Goal: Check status: Check status

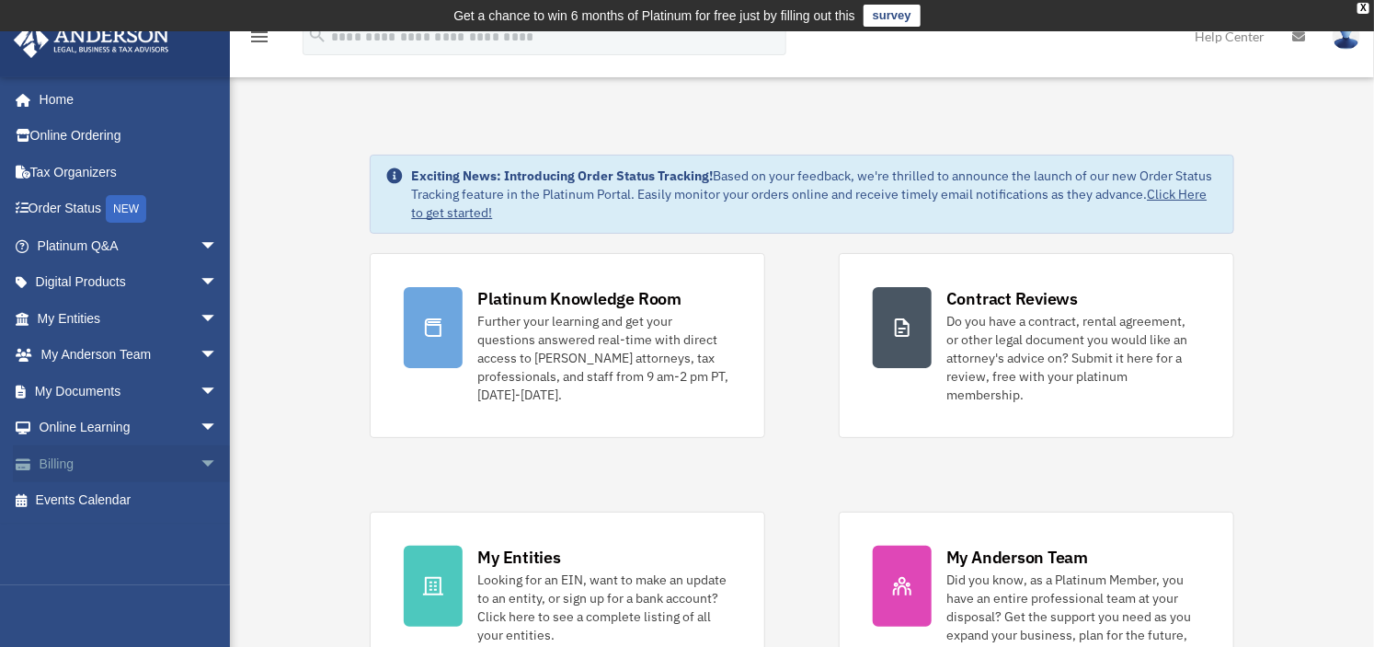
click at [66, 457] on link "Billing arrow_drop_down" at bounding box center [129, 463] width 233 height 37
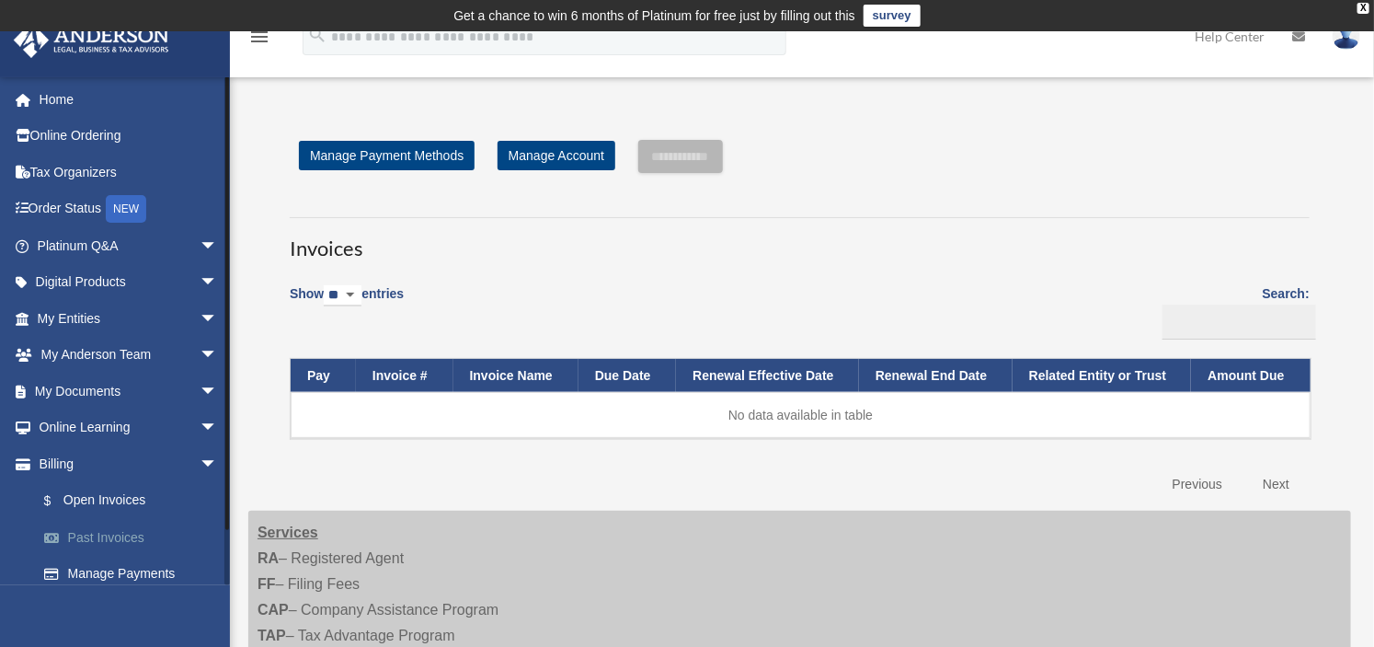
click at [96, 533] on link "Past Invoices" at bounding box center [136, 537] width 220 height 37
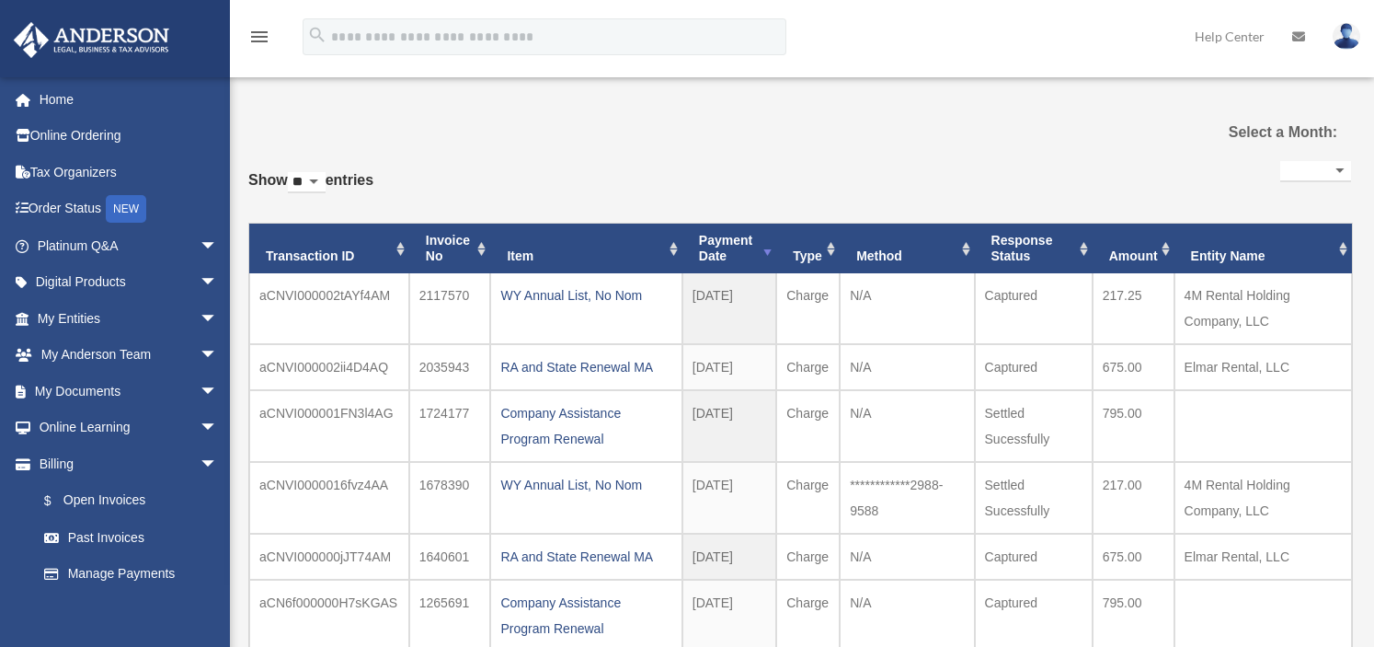
select select
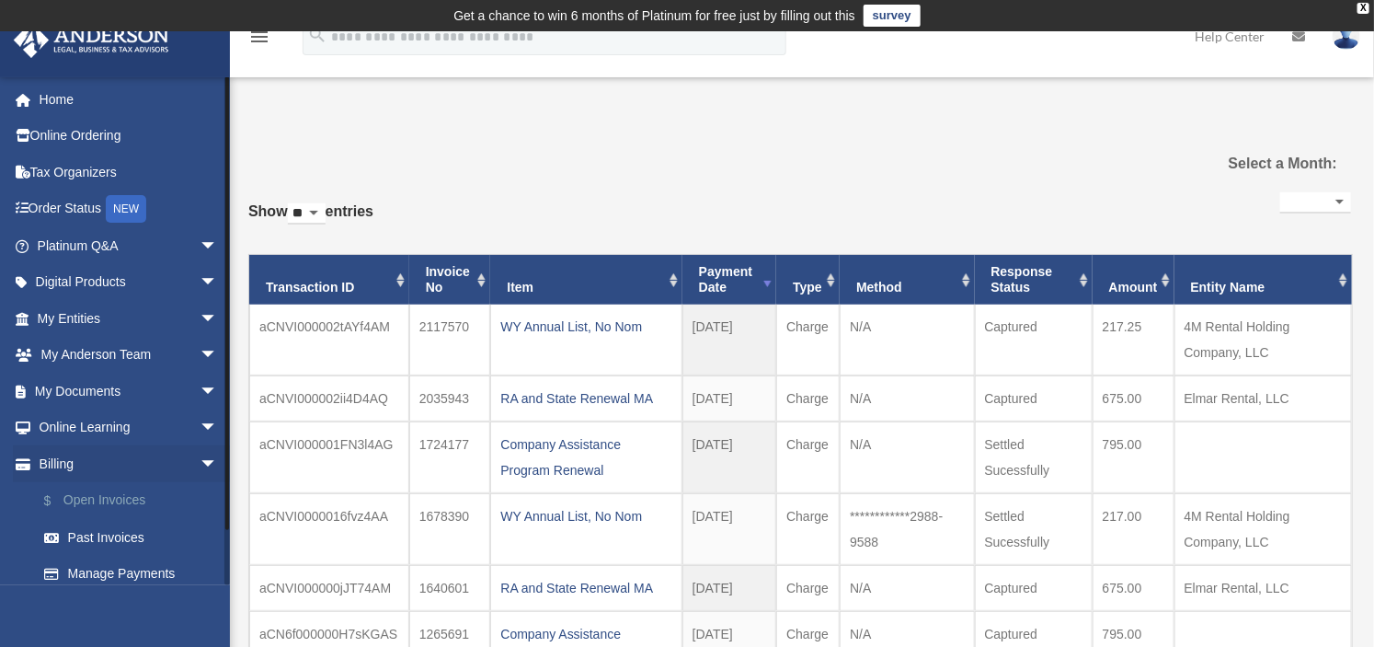
click at [86, 494] on link "$ Open Invoices" at bounding box center [136, 501] width 220 height 38
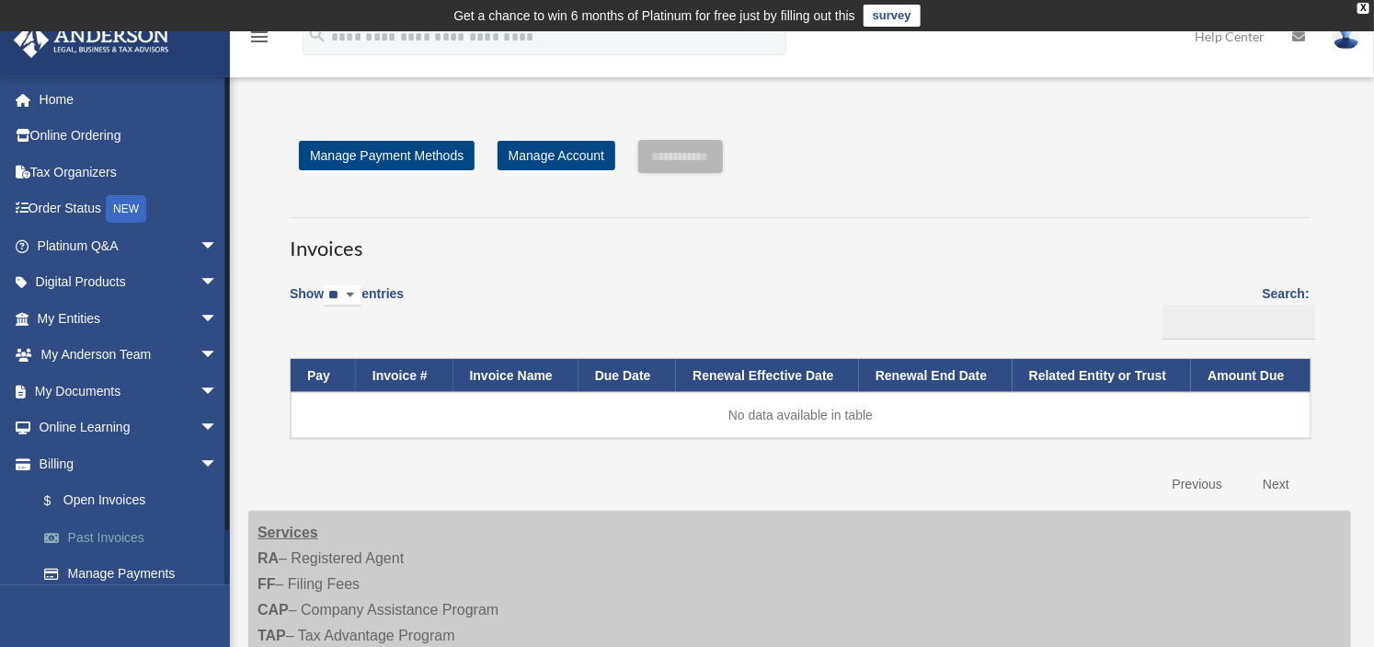
click at [101, 531] on link "Past Invoices" at bounding box center [136, 537] width 220 height 37
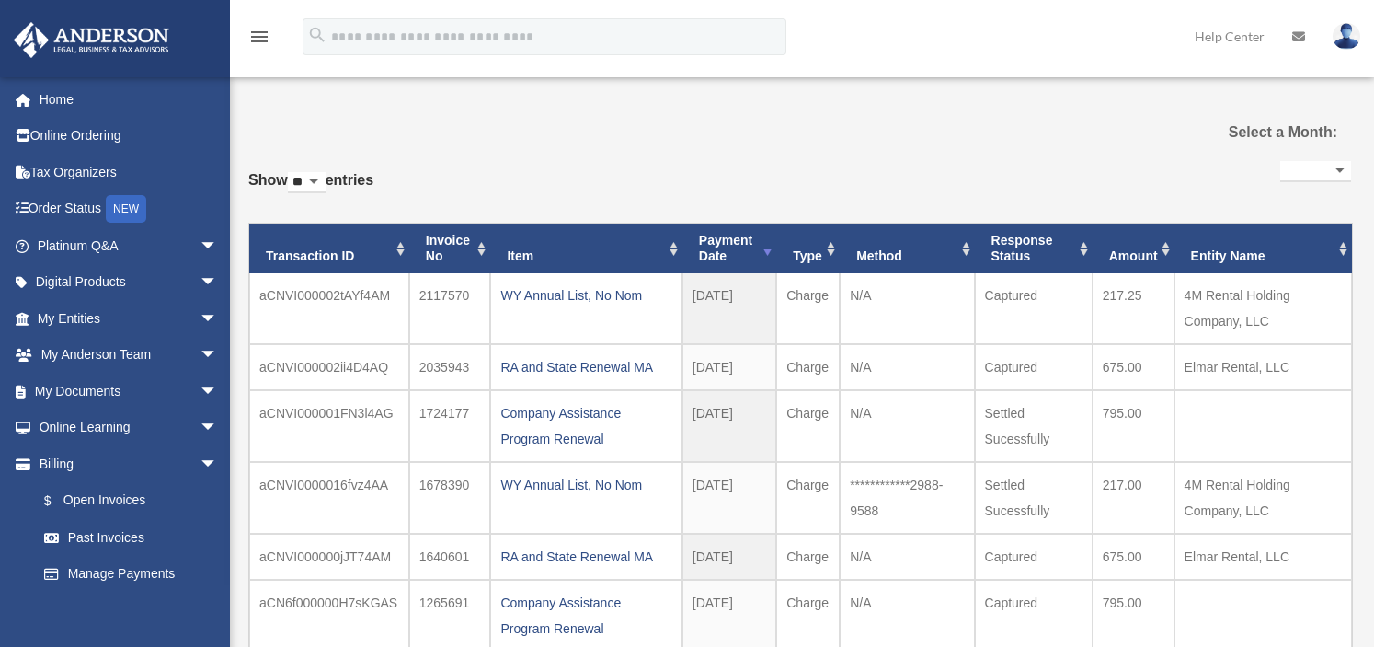
select select
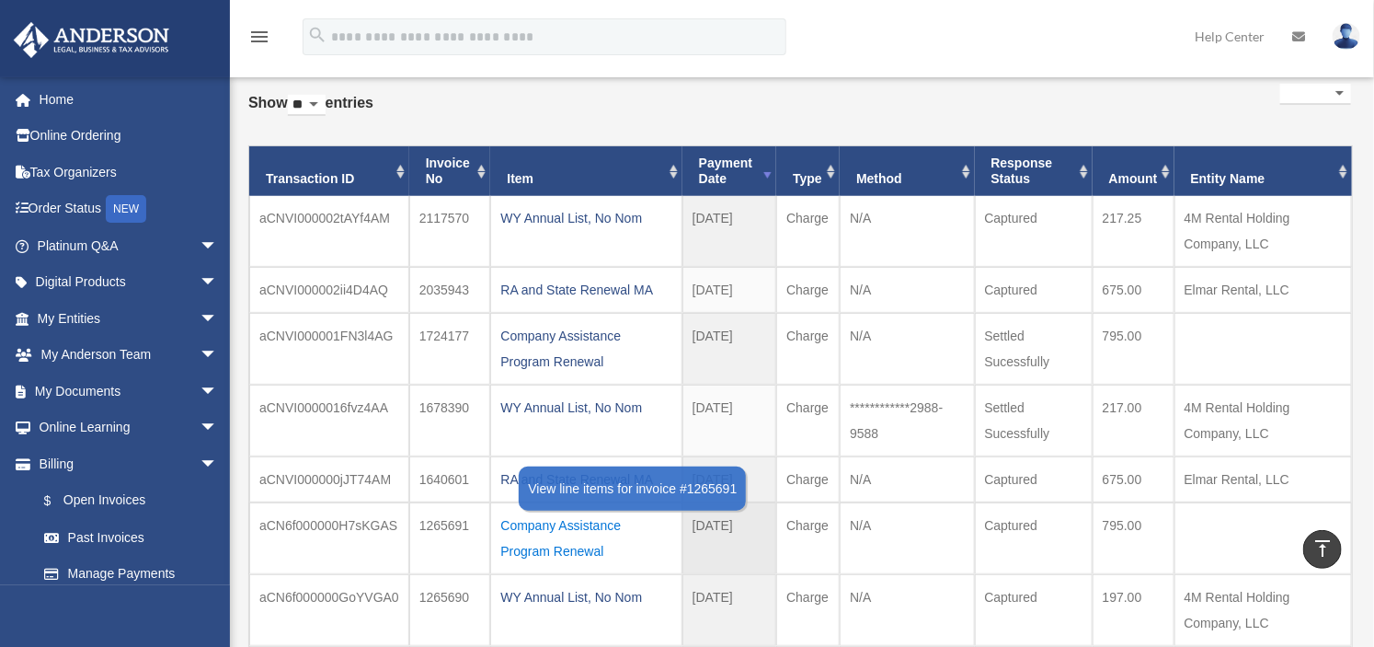
scroll to position [102, 0]
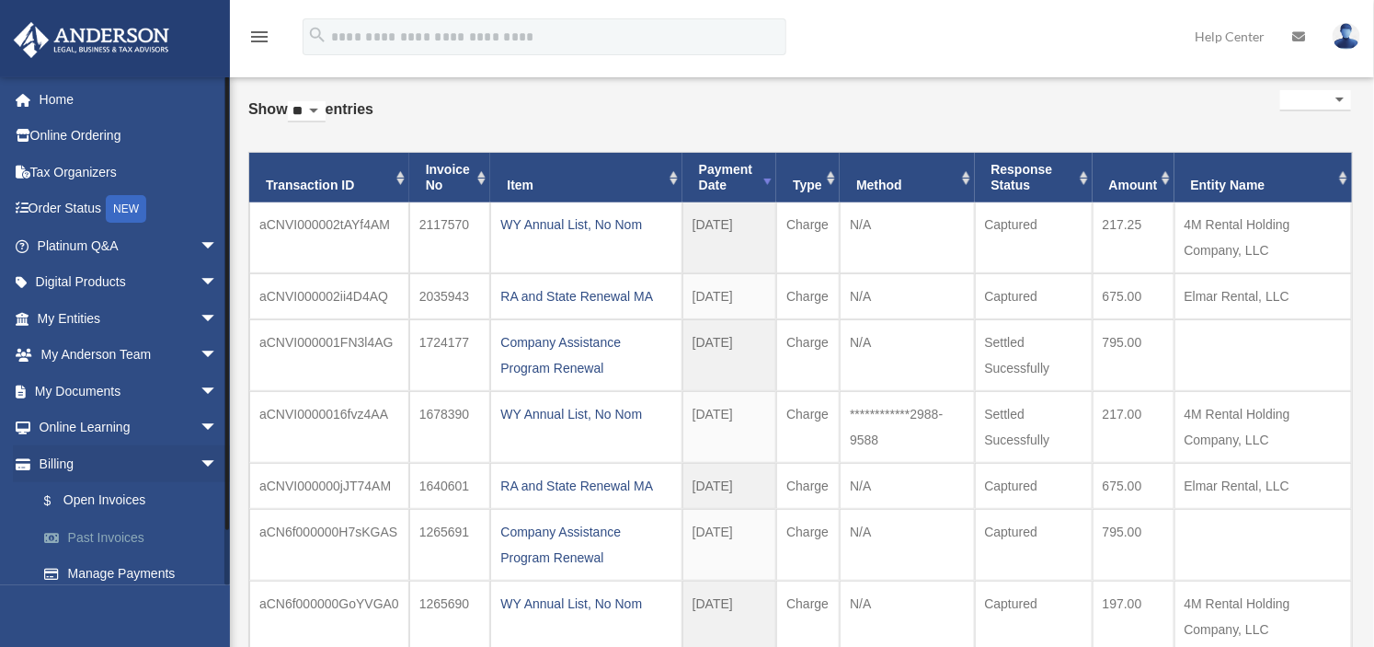
click at [95, 543] on link "Past Invoices" at bounding box center [136, 537] width 220 height 37
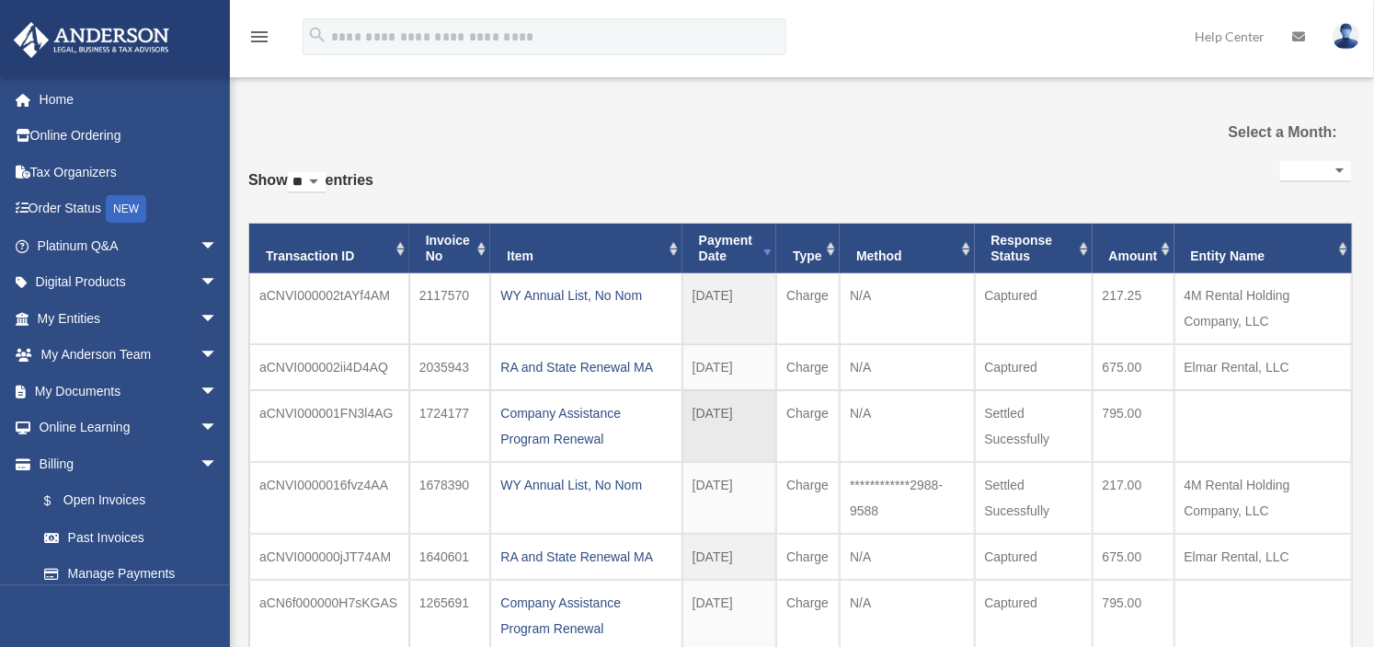
scroll to position [0, 0]
select select
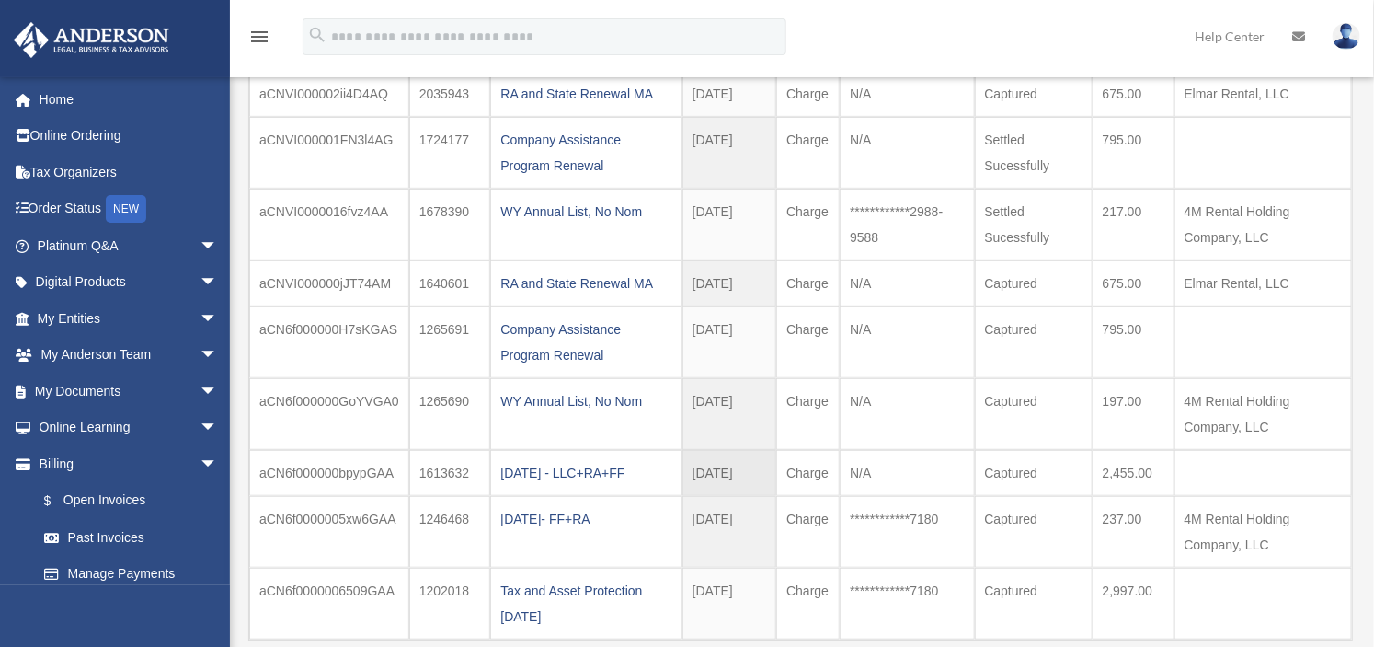
scroll to position [306, 0]
